Goal: Information Seeking & Learning: Learn about a topic

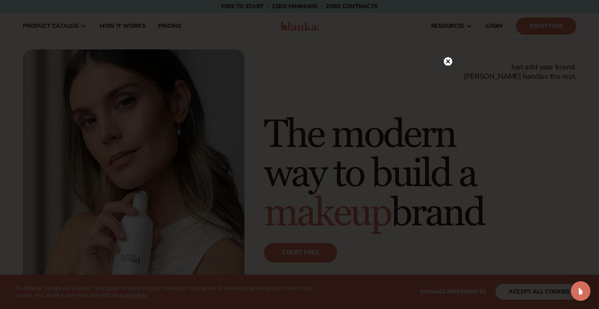
click at [453, 46] on div at bounding box center [299, 154] width 599 height 309
click at [451, 55] on div at bounding box center [448, 61] width 9 height 14
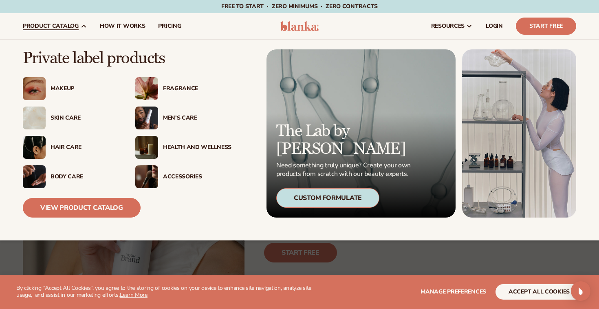
click at [150, 120] on img at bounding box center [146, 117] width 23 height 23
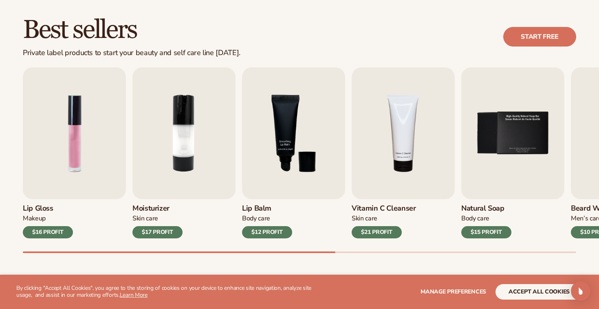
scroll to position [262, 0]
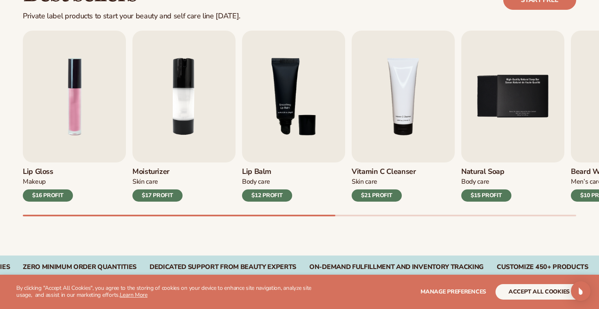
click at [236, 216] on div "Best sellers Private label products to start your beauty and self care line [DA…" at bounding box center [299, 106] width 599 height 298
drag, startPoint x: 235, startPoint y: 214, endPoint x: 253, endPoint y: 215, distance: 17.6
click at [253, 215] on div "Lip Gloss Makeup $16 PROFIT Moisturizer Skin Care $17 PROFIT Lip Balm Body Care…" at bounding box center [311, 124] width 576 height 186
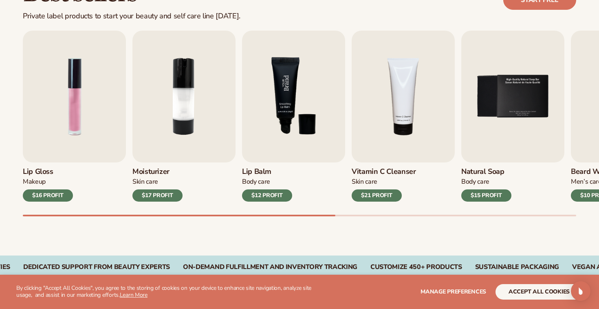
click at [266, 145] on img "3 / 9" at bounding box center [293, 97] width 103 height 132
click at [289, 105] on img "3 / 9" at bounding box center [293, 97] width 103 height 132
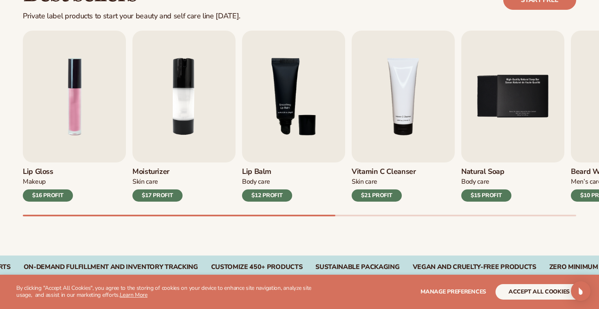
click at [272, 191] on div "$12 PROFIT" at bounding box center [267, 195] width 50 height 12
click at [293, 128] on img "3 / 9" at bounding box center [293, 97] width 103 height 132
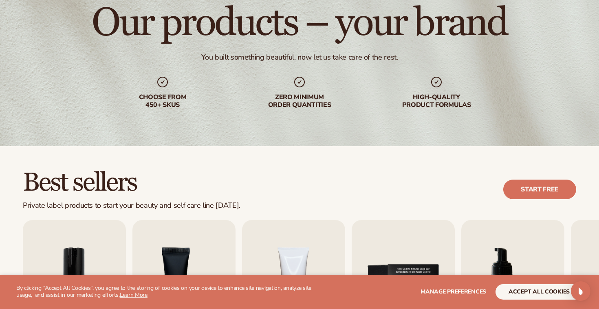
scroll to position [0, 0]
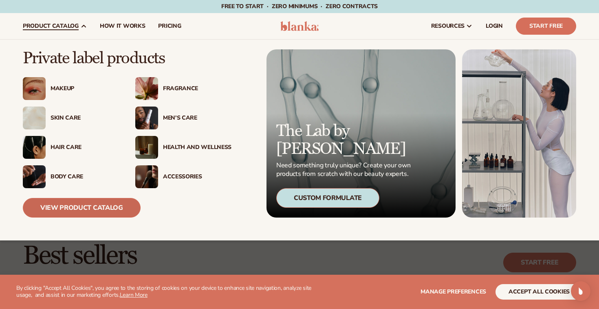
click at [99, 212] on link "View Product Catalog" at bounding box center [82, 208] width 118 height 20
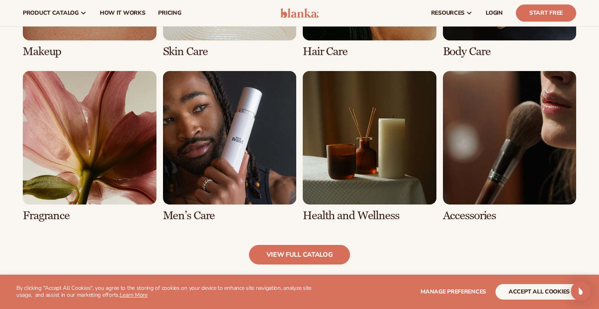
scroll to position [703, 0]
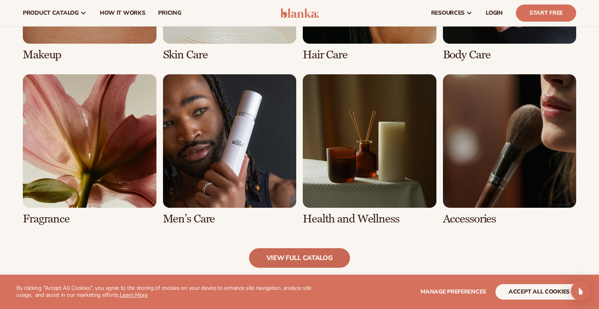
click at [305, 249] on link "view full catalog" at bounding box center [300, 258] width 102 height 20
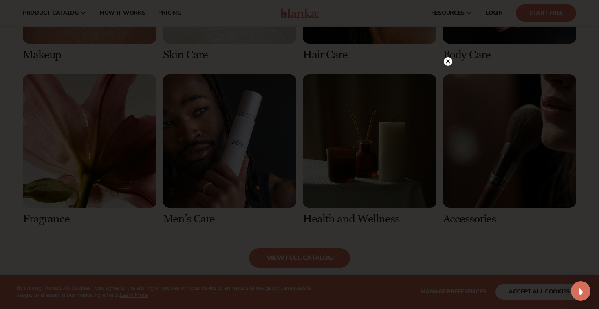
click at [450, 66] on div at bounding box center [448, 61] width 9 height 14
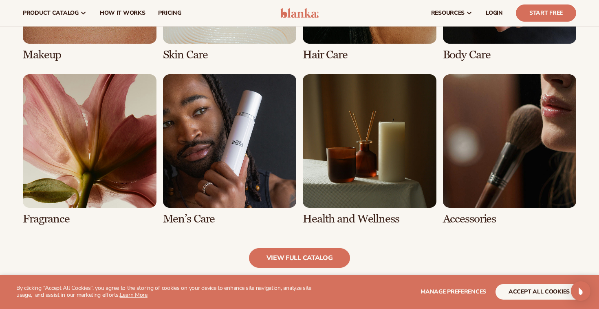
click at [369, 123] on link "7 / 8" at bounding box center [370, 149] width 134 height 151
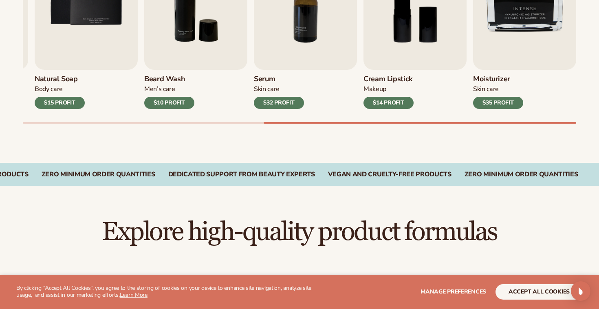
scroll to position [598, 0]
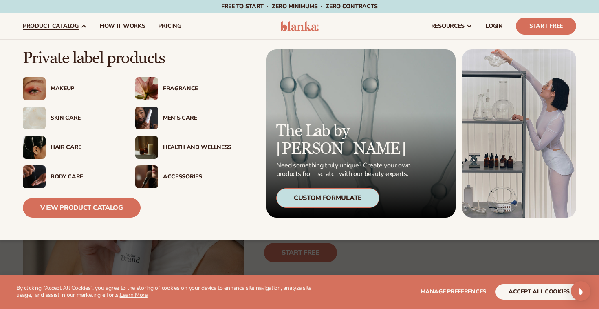
click at [168, 115] on div "Men’s Care" at bounding box center [197, 118] width 68 height 7
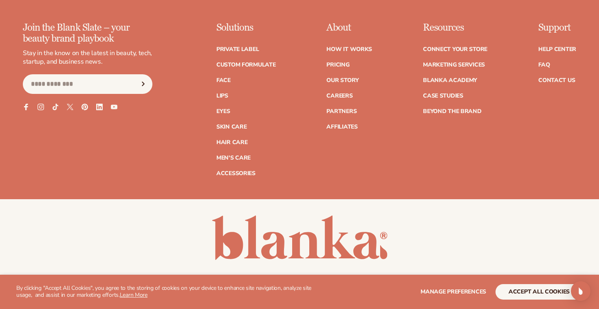
scroll to position [1475, 0]
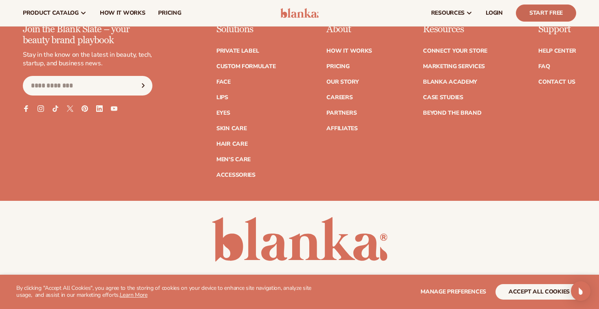
click at [540, 15] on link "Start Free" at bounding box center [546, 12] width 60 height 17
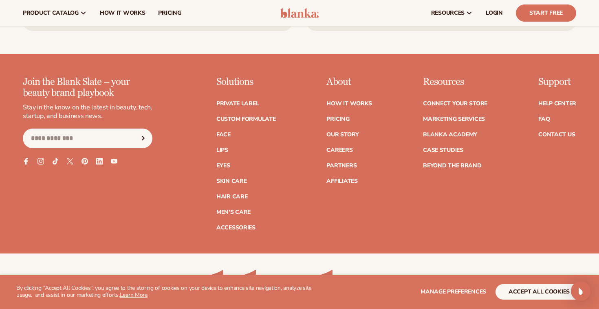
scroll to position [1404, 0]
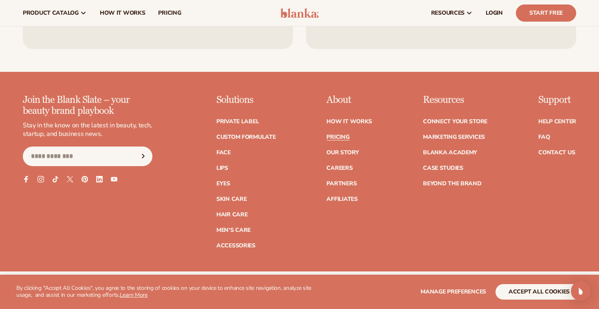
click at [345, 140] on link "Pricing" at bounding box center [338, 137] width 23 height 6
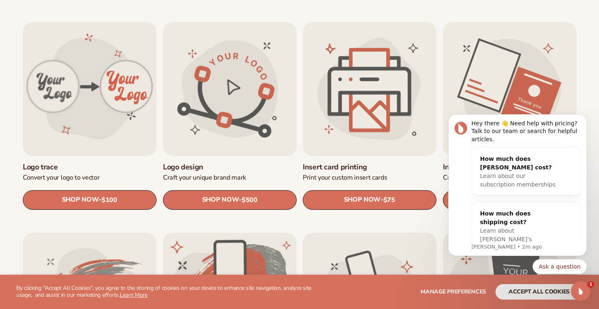
scroll to position [266, 0]
click at [583, 118] on icon "Dismiss notification" at bounding box center [585, 116] width 4 height 4
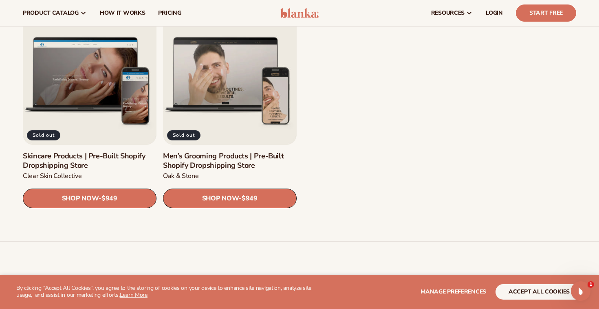
scroll to position [1124, 0]
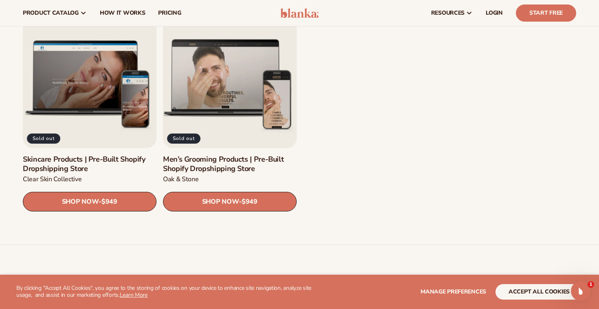
click at [221, 166] on link "Men’s Grooming Products | Pre-Built Shopify Dropshipping Store" at bounding box center [230, 164] width 134 height 19
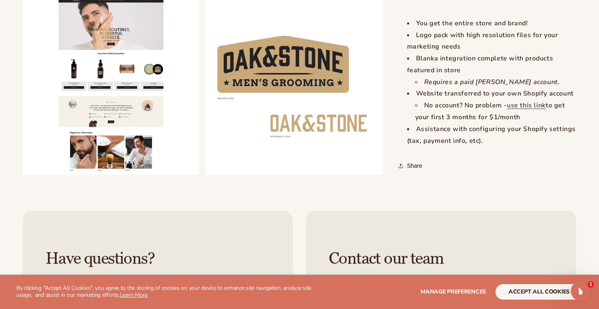
scroll to position [945, 0]
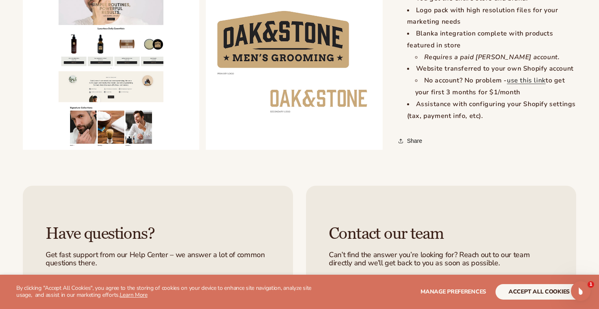
click at [23, 150] on button "Open media 2 in modal" at bounding box center [23, 150] width 0 height 0
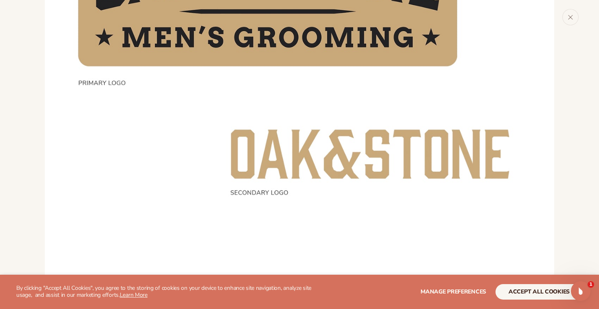
scroll to position [1246, 0]
